Goal: Task Accomplishment & Management: Use online tool/utility

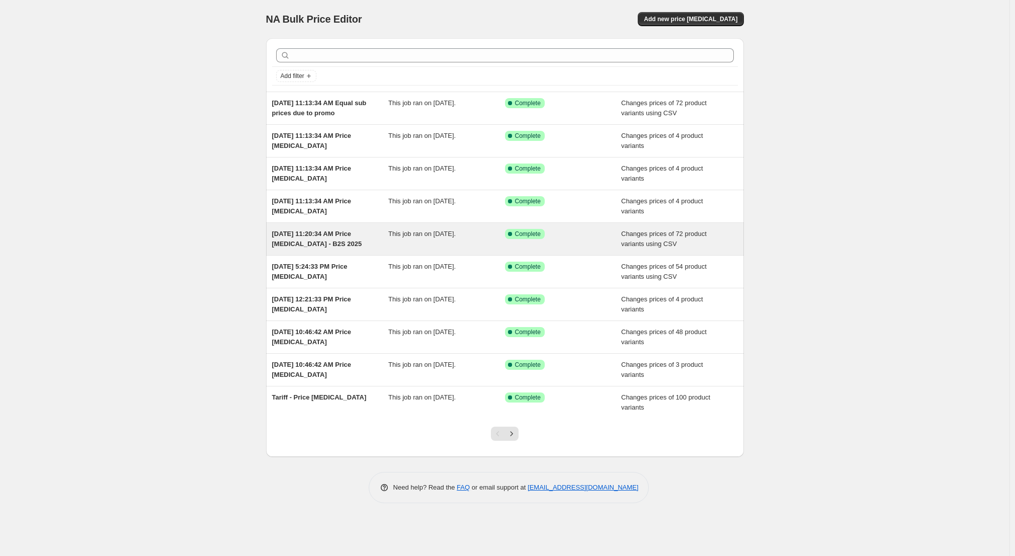
click at [713, 236] on div "Changes prices of 72 product variants using CSV" at bounding box center [679, 239] width 117 height 20
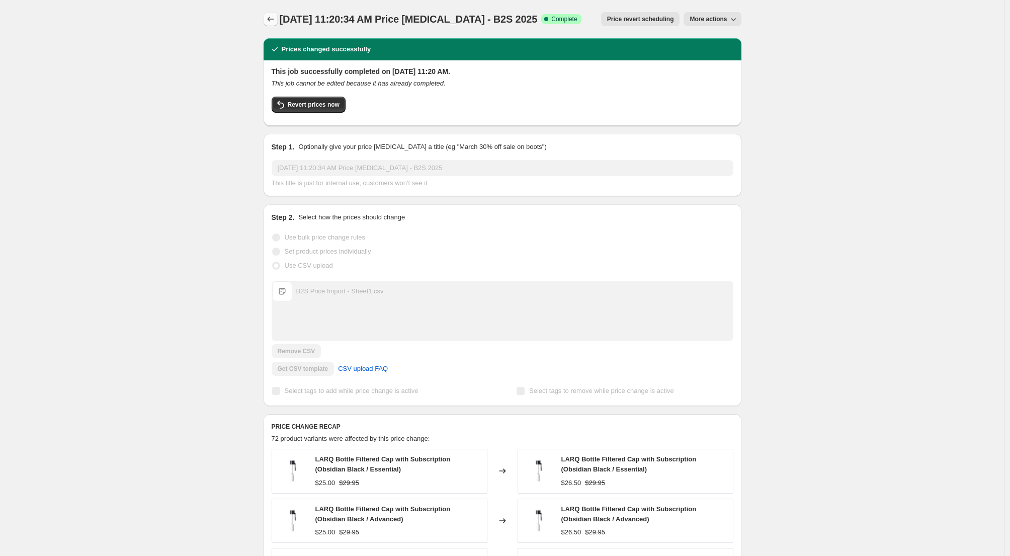
click at [271, 18] on icon "Price change jobs" at bounding box center [270, 19] width 10 height 10
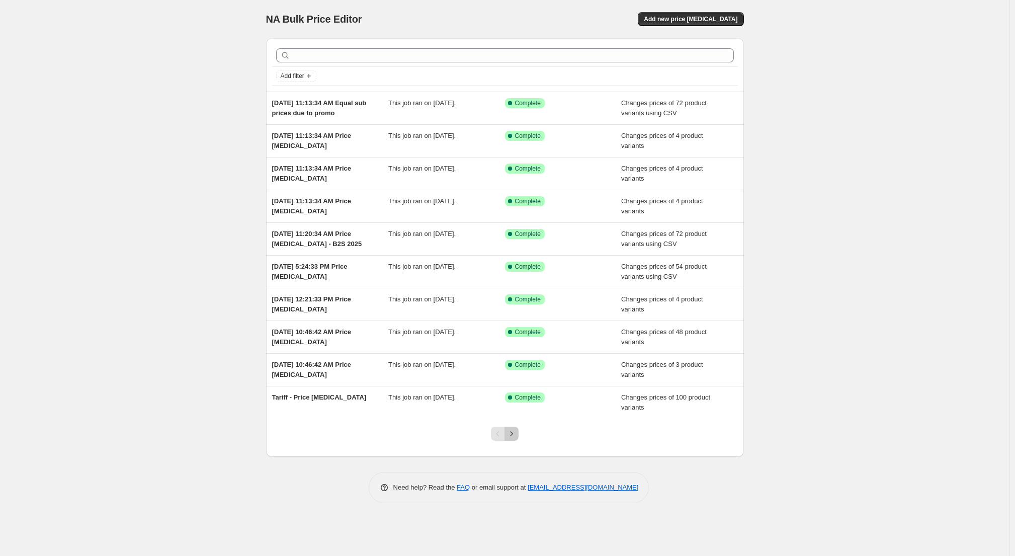
click at [513, 439] on button "Next" at bounding box center [511, 433] width 14 height 14
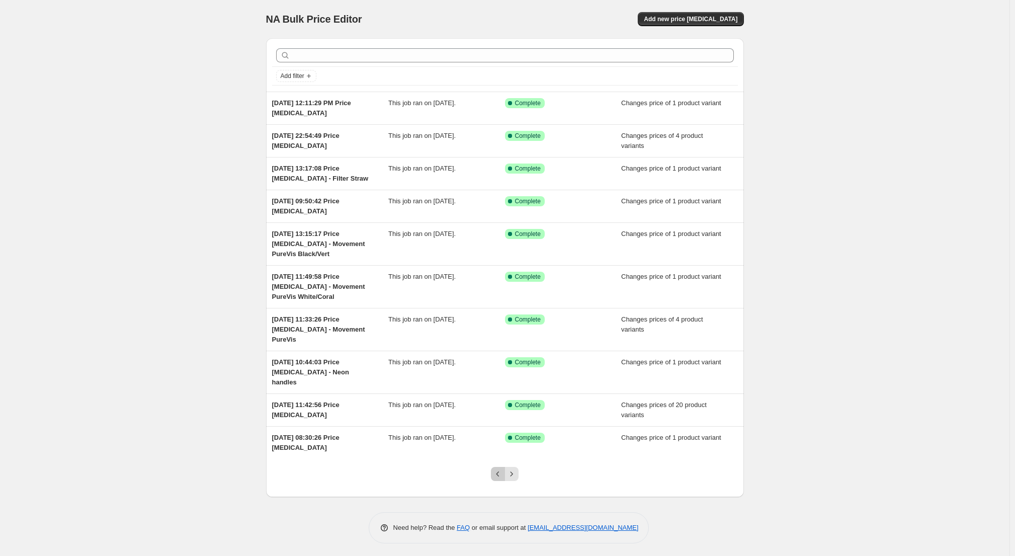
click at [494, 469] on icon "Previous" at bounding box center [498, 474] width 10 height 10
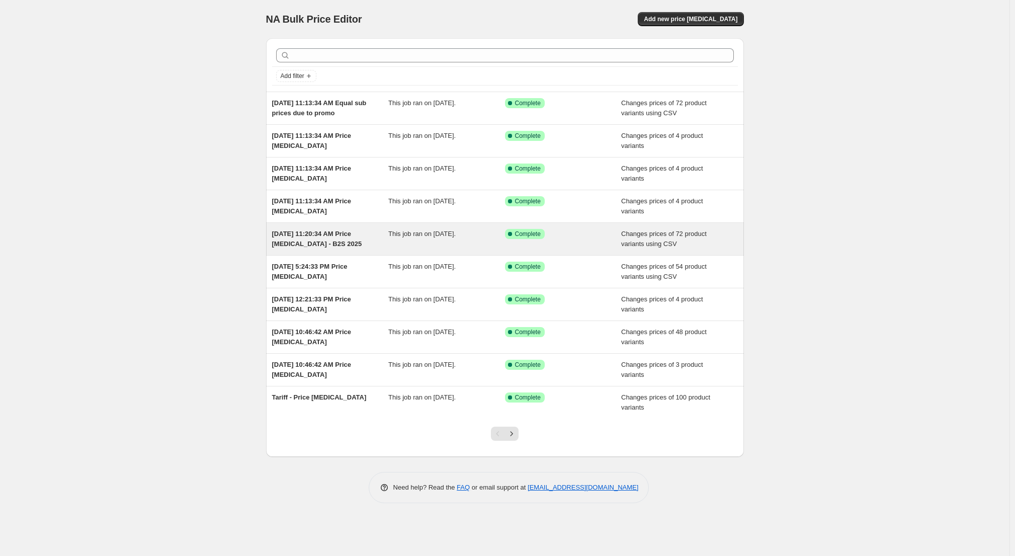
click at [689, 235] on span "Changes prices of 72 product variants using CSV" at bounding box center [663, 239] width 85 height 18
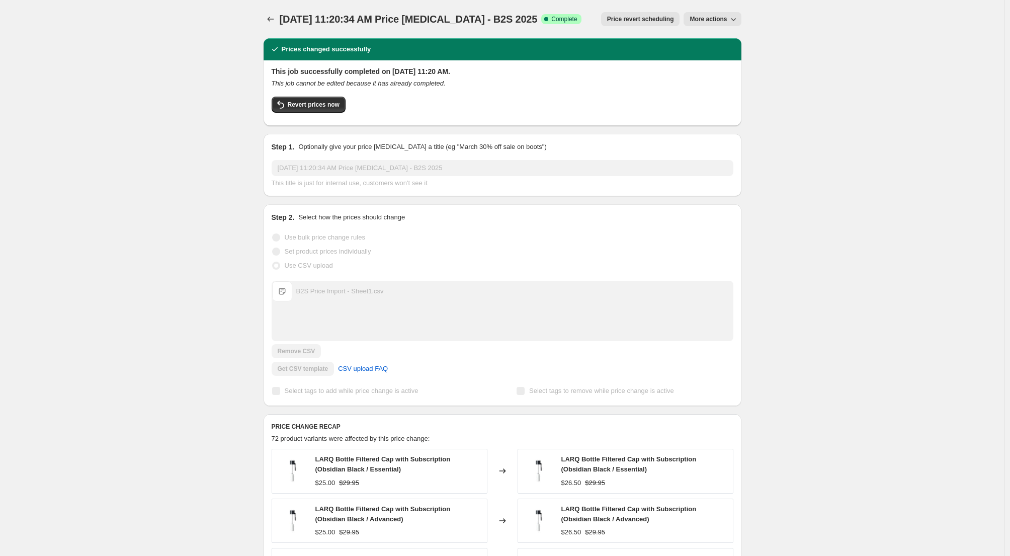
click at [724, 19] on span "More actions" at bounding box center [707, 19] width 37 height 8
click at [803, 80] on div "Jul 22, 2025, 11:20:34 AM Price change job - B2S 2025. This page is ready Jul 2…" at bounding box center [502, 434] width 1004 height 869
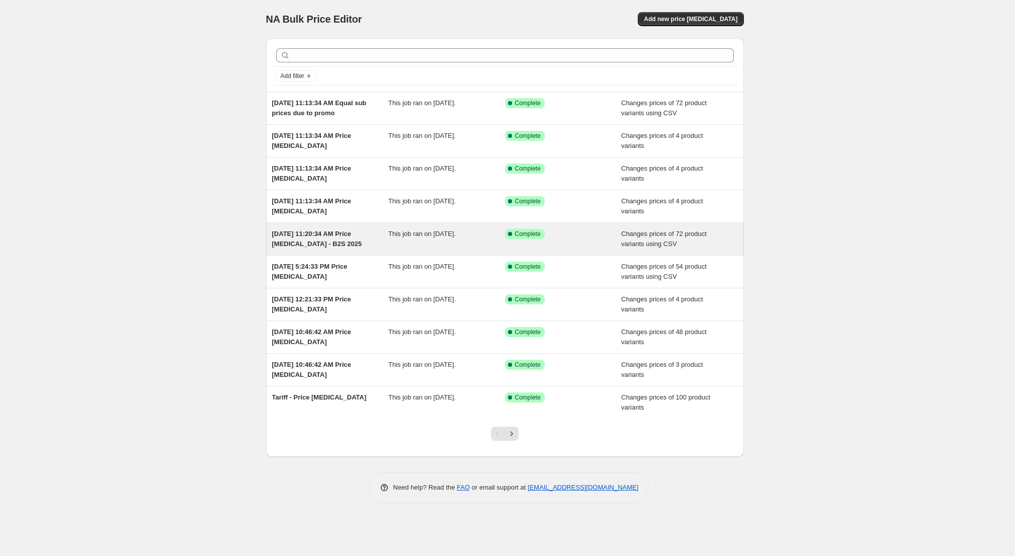
click at [364, 242] on div "[DATE] 11:20:34 AM Price [MEDICAL_DATA] - B2S 2025" at bounding box center [330, 239] width 117 height 20
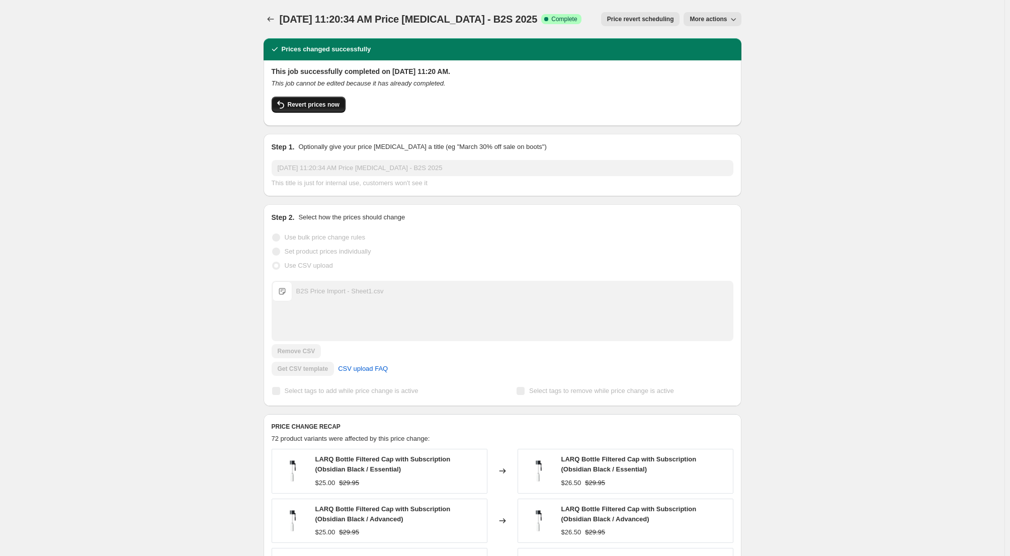
click at [318, 111] on button "Revert prices now" at bounding box center [309, 105] width 74 height 16
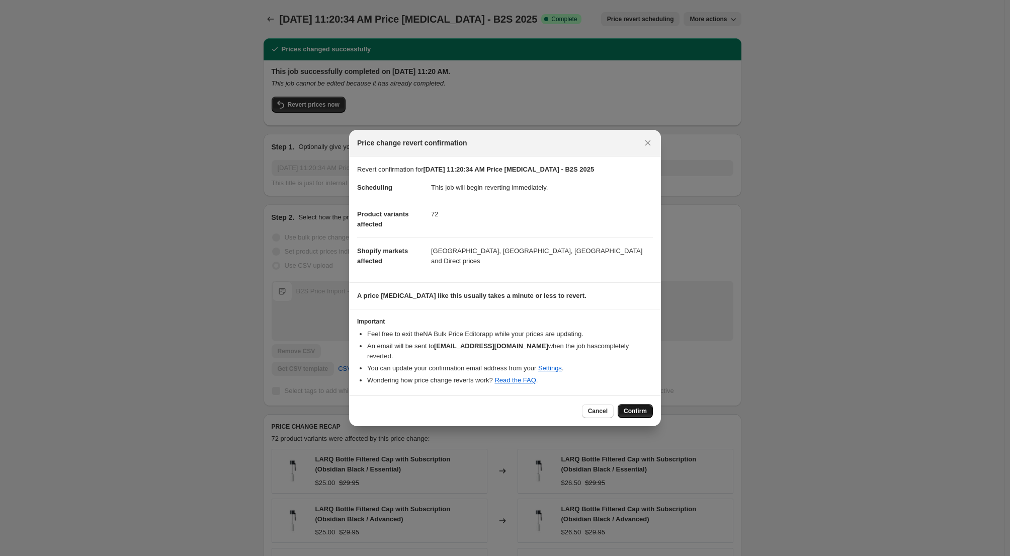
click at [641, 407] on span "Confirm" at bounding box center [634, 411] width 23 height 8
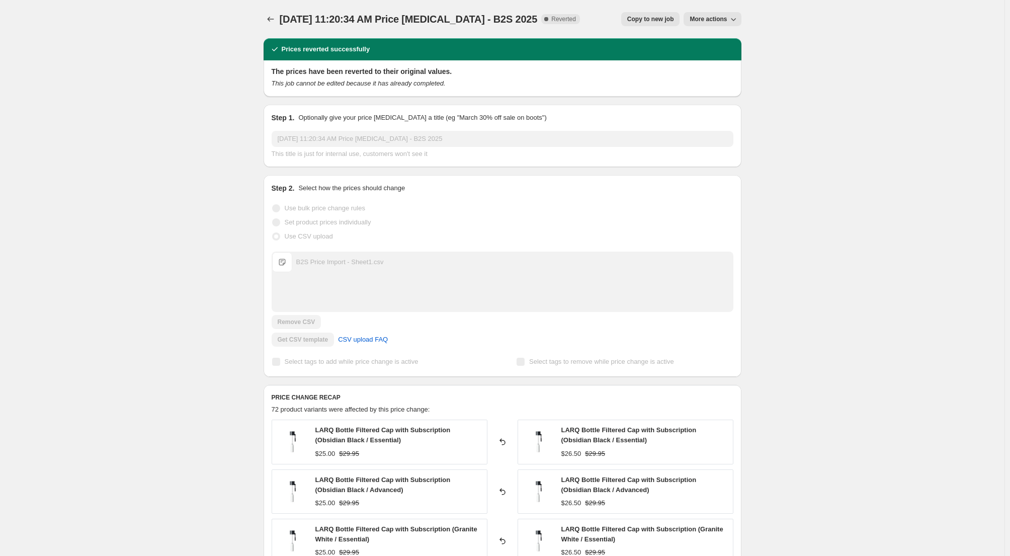
click at [204, 213] on div "Jul 22, 2025, 11:20:34 AM Price change job - B2S 2025. This page is ready Jul 2…" at bounding box center [502, 420] width 1004 height 840
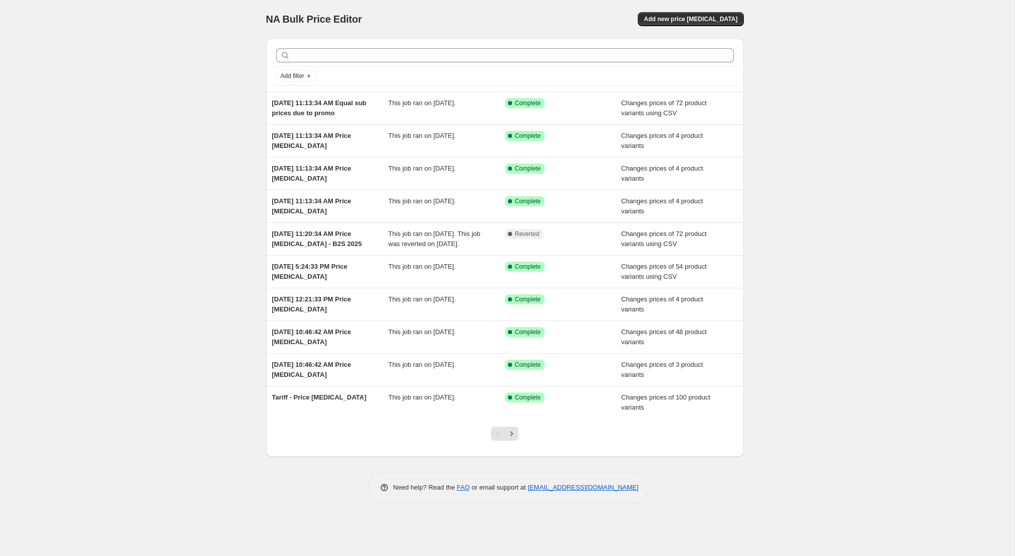
click at [185, 200] on div "NA Bulk Price Editor. This page is ready NA Bulk Price Editor Add new price cha…" at bounding box center [504, 278] width 1009 height 556
